Goal: Information Seeking & Learning: Learn about a topic

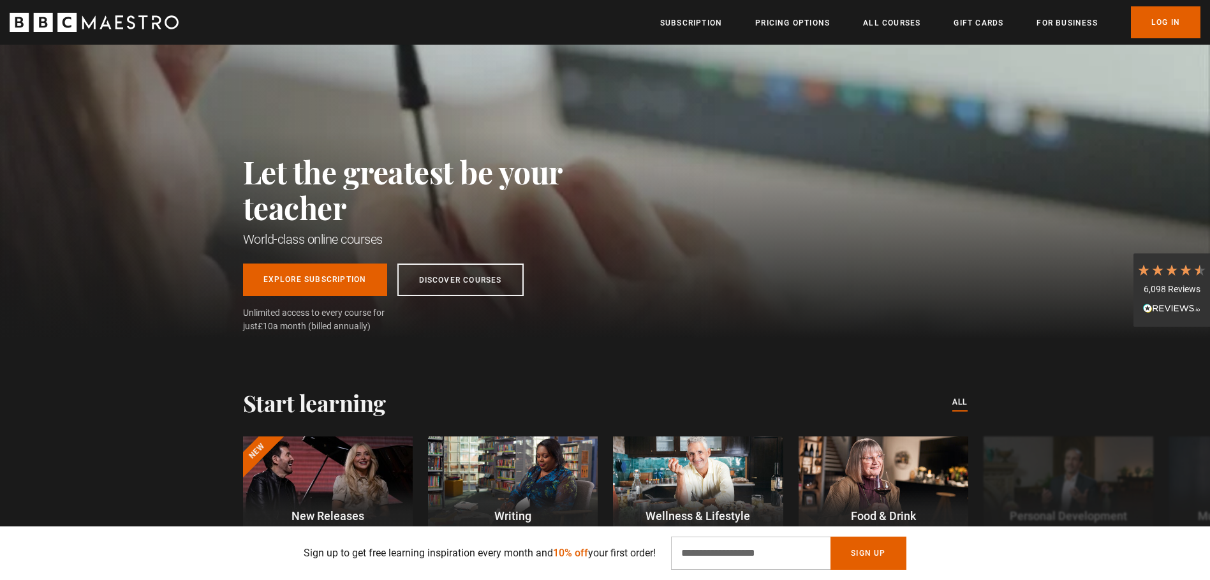
scroll to position [64, 0]
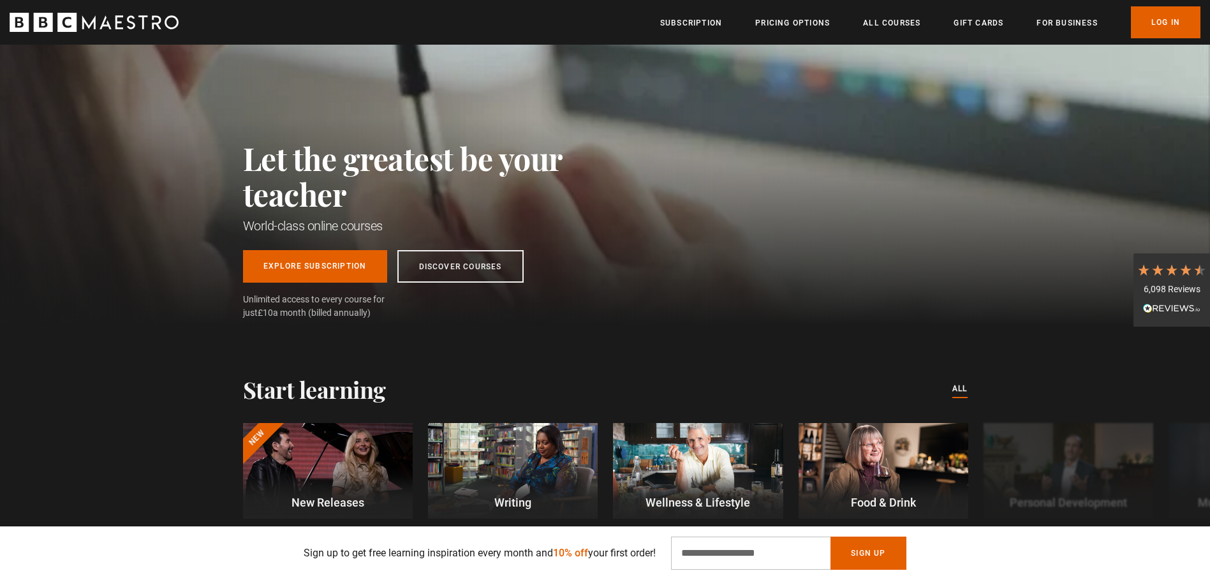
click at [890, 23] on link "All Courses" at bounding box center [891, 23] width 57 height 13
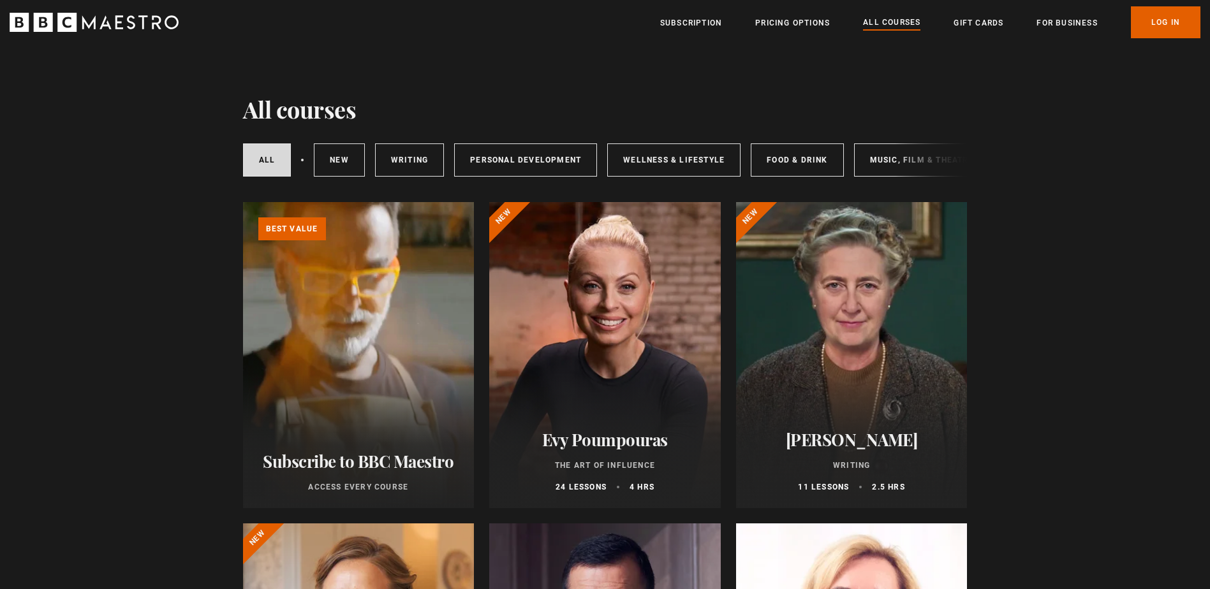
click at [1062, 26] on link "For business" at bounding box center [1066, 23] width 61 height 13
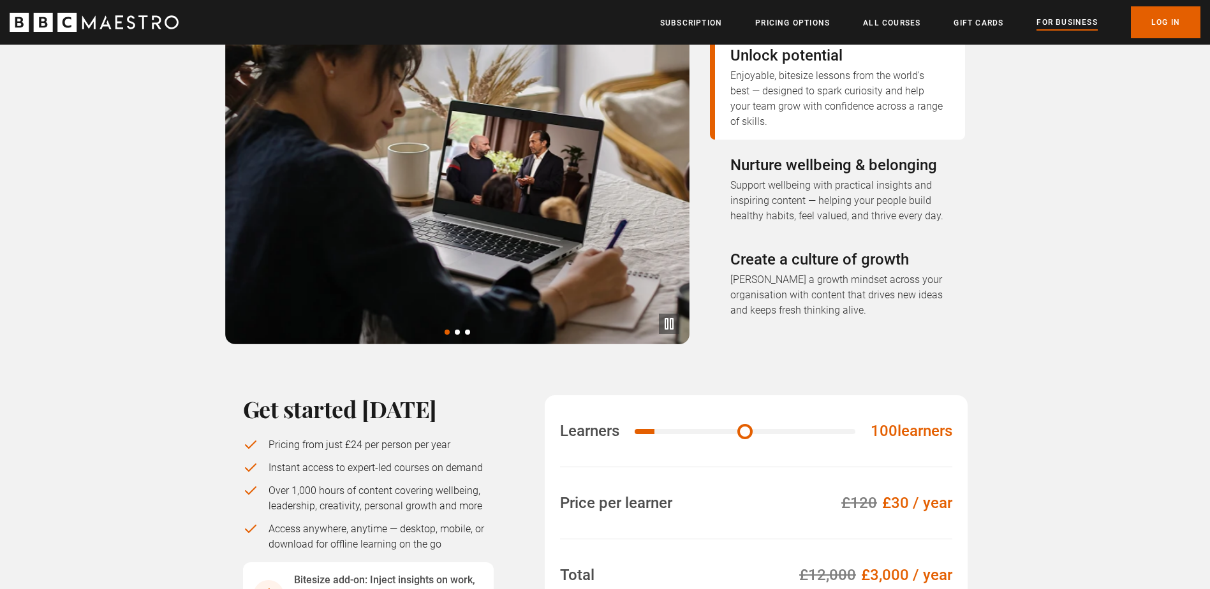
scroll to position [319, 0]
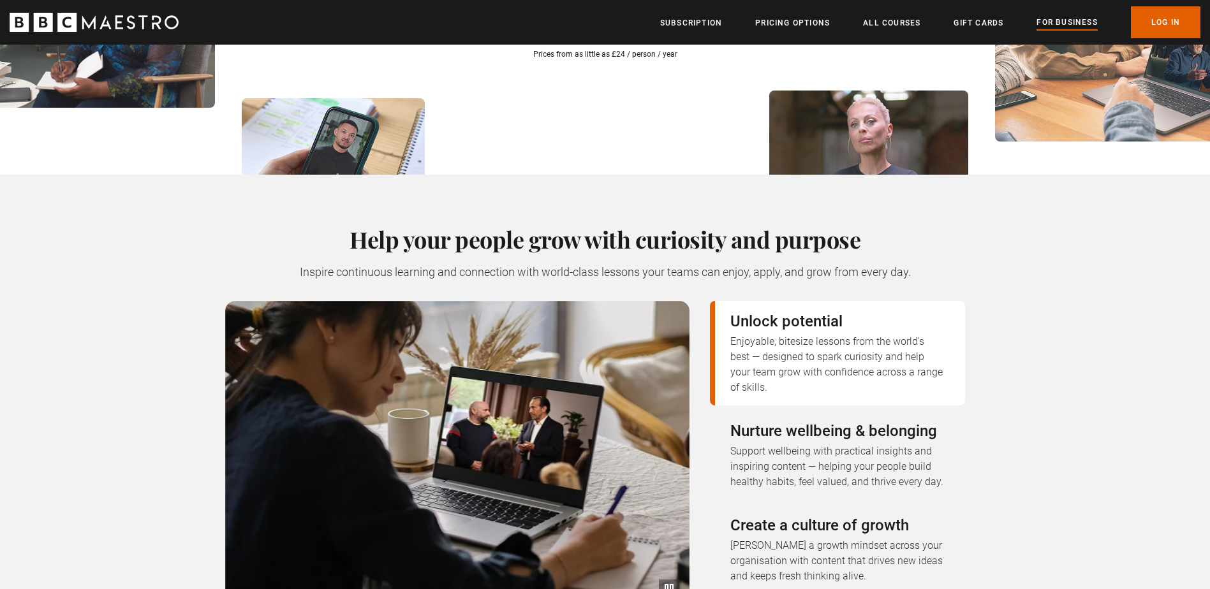
click at [925, 20] on ul "Subscription Pricing Options All Courses Gift Cards For business Already have a…" at bounding box center [930, 22] width 540 height 32
click at [908, 24] on link "All Courses" at bounding box center [891, 23] width 57 height 13
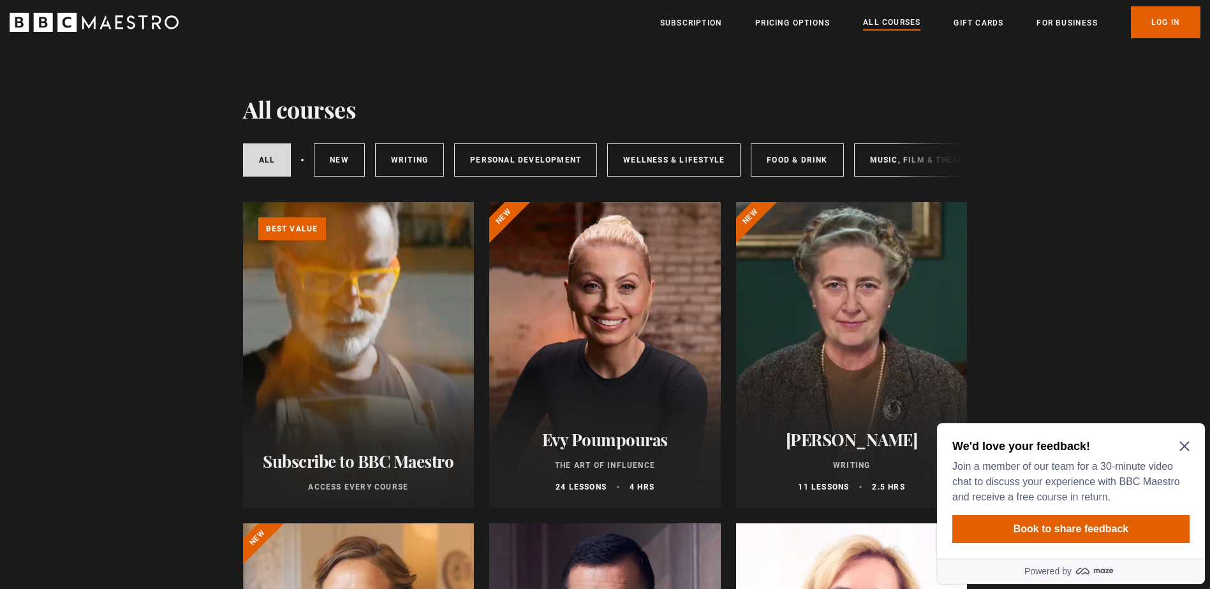
click at [1190, 450] on div "We'd love your feedback! Join a member of our team for a 30-minute video chat t…" at bounding box center [1071, 490] width 268 height 135
click at [1188, 449] on icon "Close Maze Prompt" at bounding box center [1184, 447] width 10 height 10
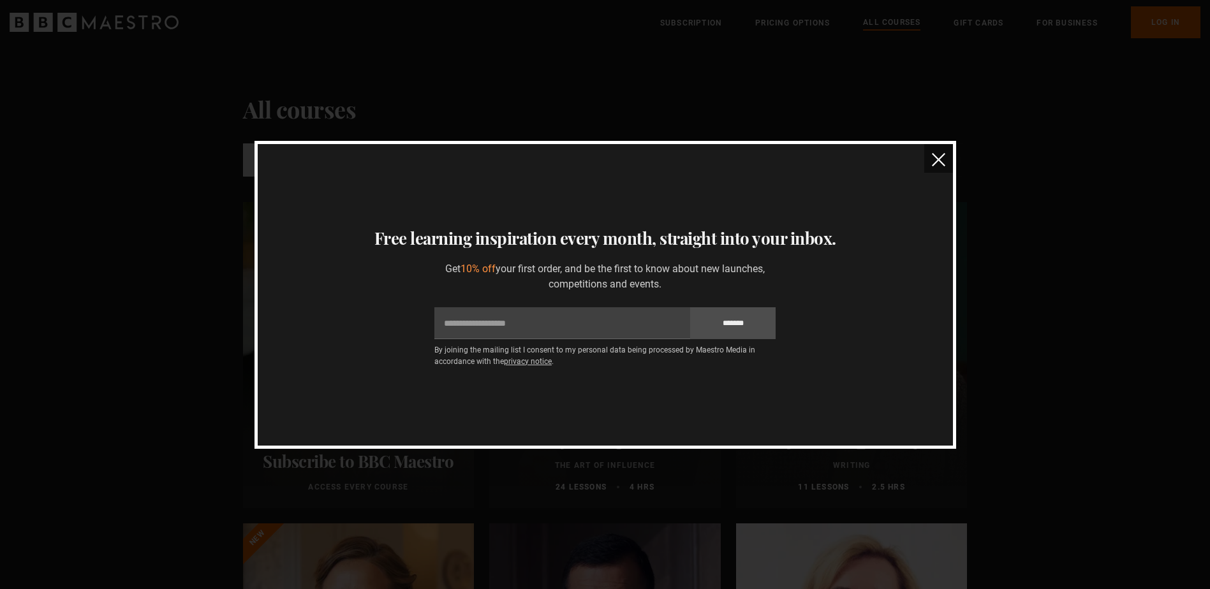
click at [940, 164] on img "close" at bounding box center [938, 159] width 13 height 13
